Goal: Find contact information

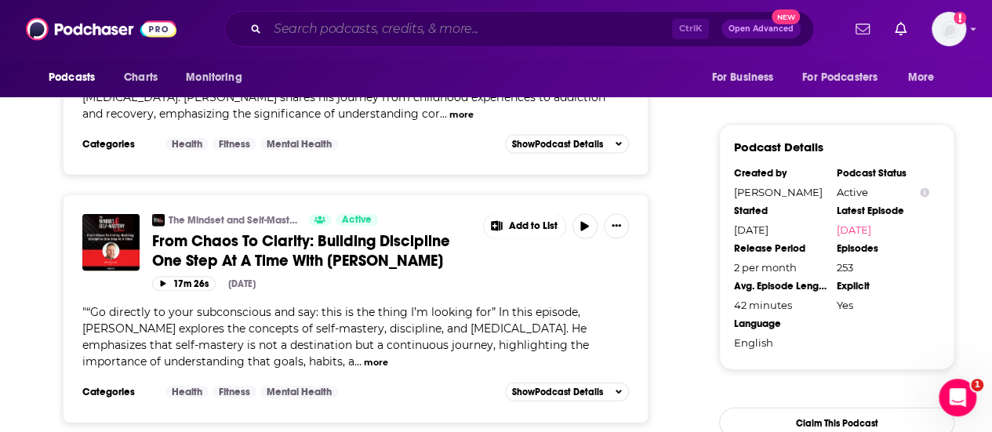
click at [414, 35] on input "Search podcasts, credits, & more..." at bounding box center [470, 28] width 405 height 25
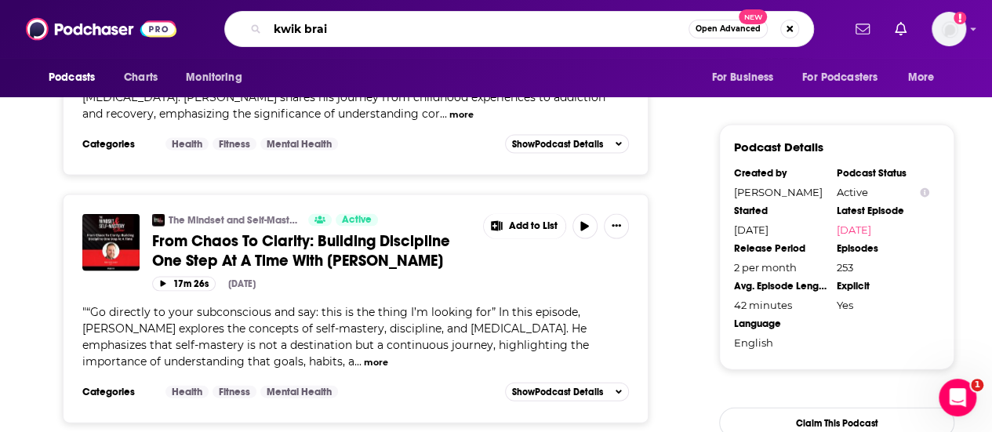
type input "kwik brain"
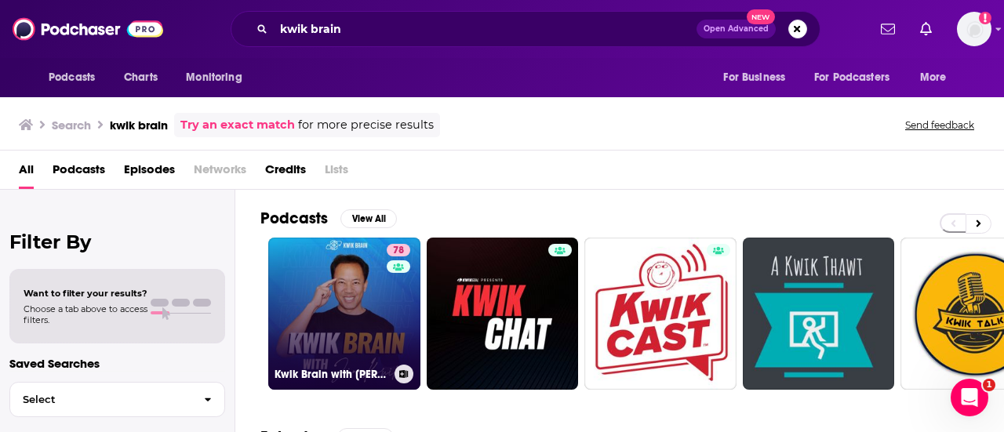
click at [371, 300] on link "78 Kwik Brain with [PERSON_NAME]" at bounding box center [344, 314] width 152 height 152
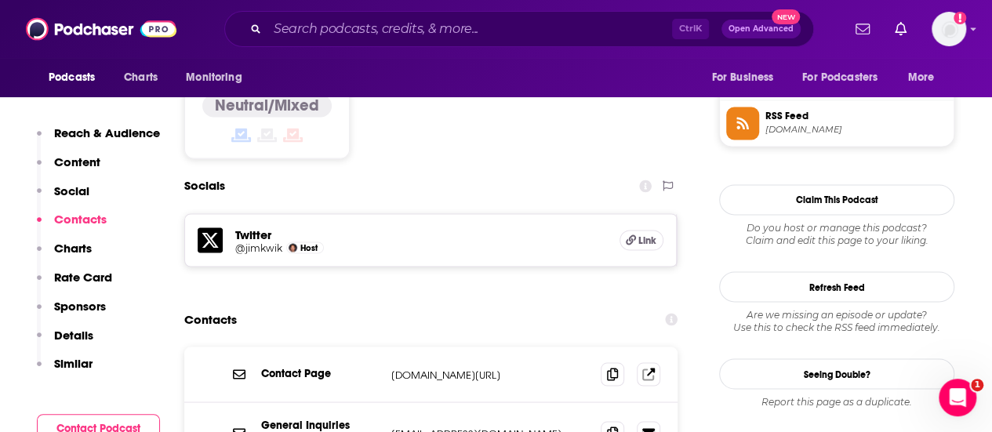
scroll to position [1258, 0]
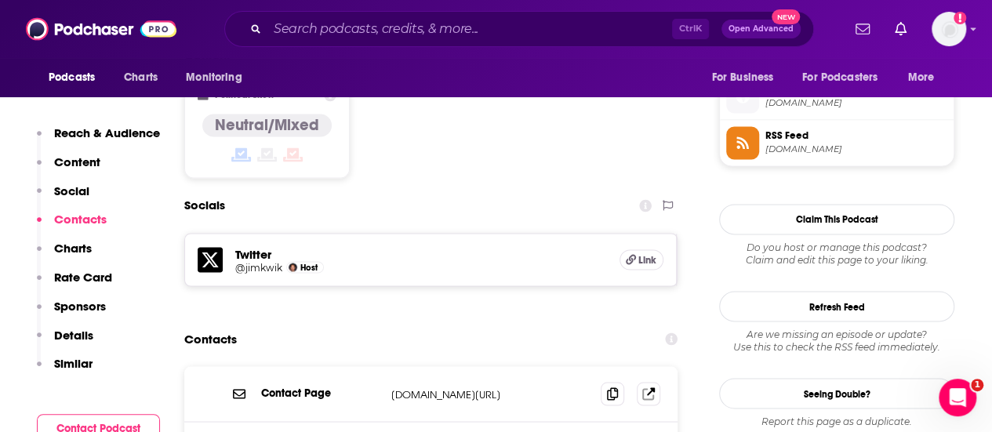
drag, startPoint x: 493, startPoint y: 326, endPoint x: 502, endPoint y: 332, distance: 10.7
click at [502, 366] on div "Contact Page [DOMAIN_NAME][URL] [DOMAIN_NAME][URL]" at bounding box center [430, 394] width 493 height 56
click at [653, 387] on icon at bounding box center [650, 391] width 8 height 8
